Goal: Find specific page/section: Find specific page/section

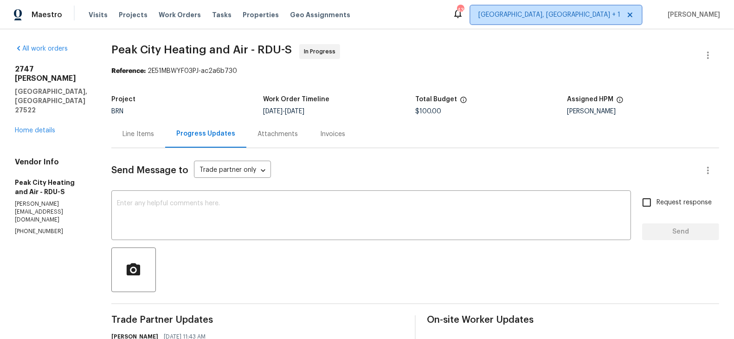
click at [593, 12] on span "[GEOGRAPHIC_DATA], [GEOGRAPHIC_DATA] + 1" at bounding box center [550, 14] width 142 height 9
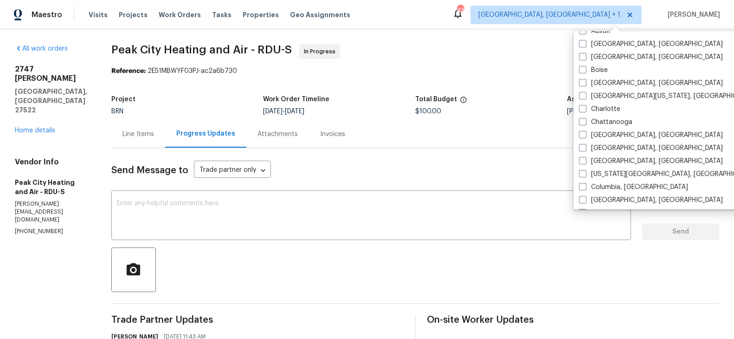
scroll to position [81, 0]
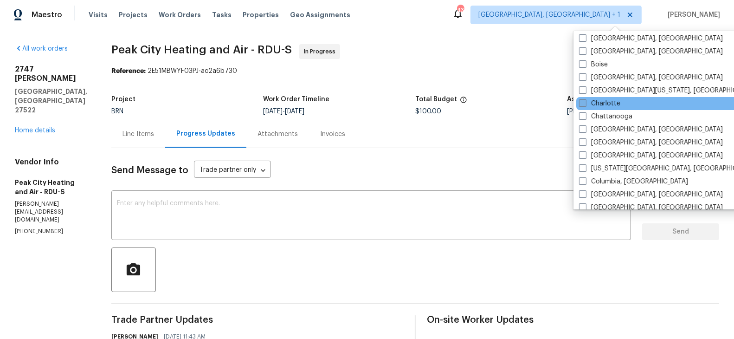
click at [584, 100] on span at bounding box center [582, 102] width 7 height 7
click at [584, 100] on input "Charlotte" at bounding box center [582, 102] width 6 height 6
checkbox input "true"
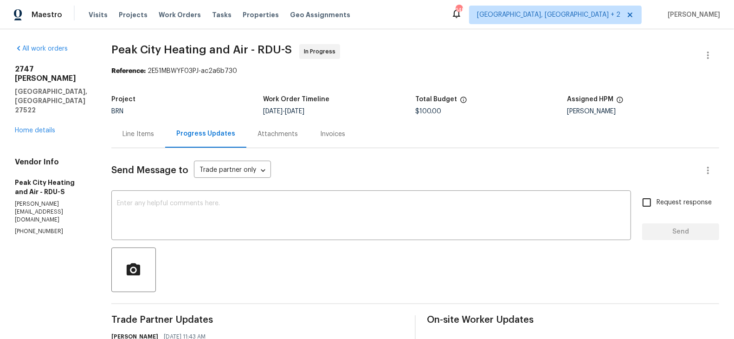
click at [430, 52] on span "Peak City Heating and Air - RDU-S In Progress" at bounding box center [404, 55] width 586 height 22
click at [179, 13] on span "Work Orders" at bounding box center [180, 14] width 42 height 9
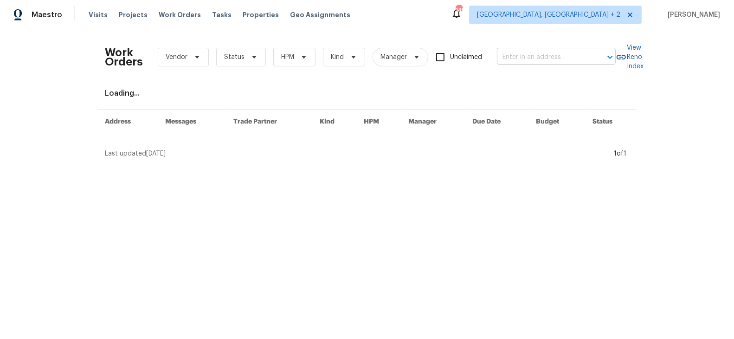
click at [528, 55] on input "text" at bounding box center [543, 57] width 93 height 14
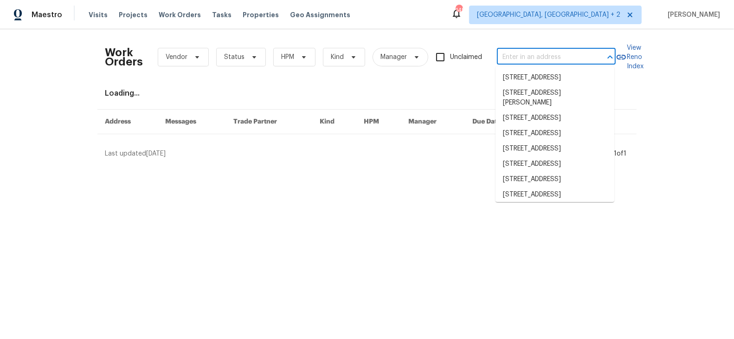
paste input "[STREET_ADDRESS][PERSON_NAME]"
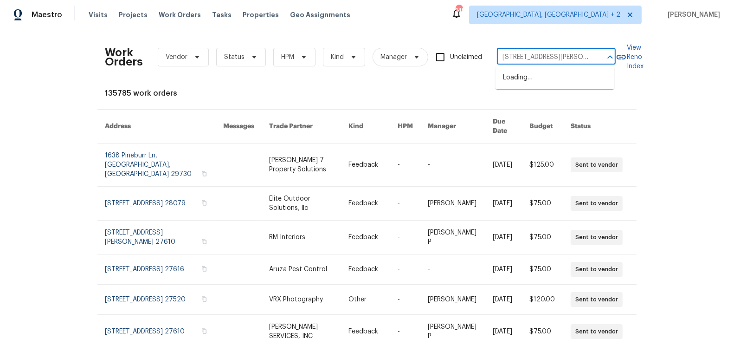
type input "[STREET_ADDRESS][PERSON_NAME]"
click at [545, 79] on li "[STREET_ADDRESS][PERSON_NAME]" at bounding box center [555, 82] width 119 height 25
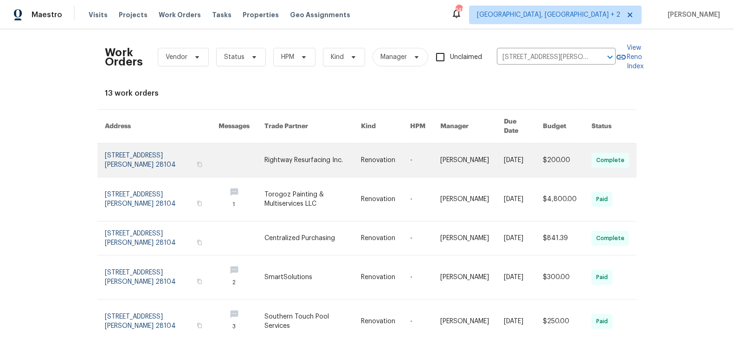
click at [145, 151] on link at bounding box center [162, 159] width 114 height 33
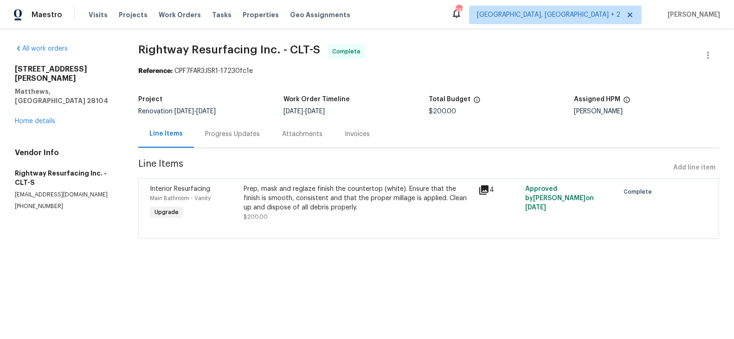
click at [52, 98] on div "[STREET_ADDRESS][PERSON_NAME][PERSON_NAME] Home details" at bounding box center [65, 95] width 101 height 61
click at [39, 118] on link "Home details" at bounding box center [35, 121] width 40 height 6
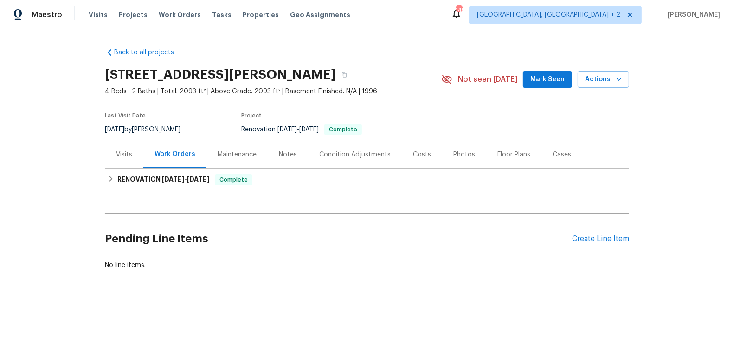
click at [234, 154] on div "Maintenance" at bounding box center [237, 154] width 39 height 9
